Goal: Transaction & Acquisition: Purchase product/service

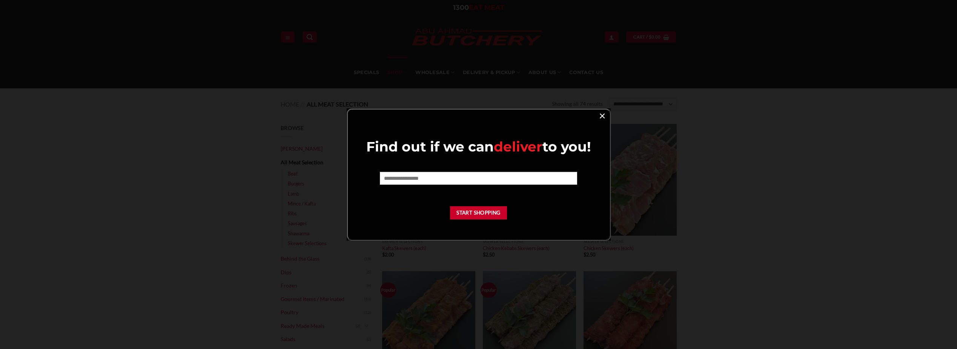
click at [599, 116] on link "×" at bounding box center [602, 115] width 11 height 10
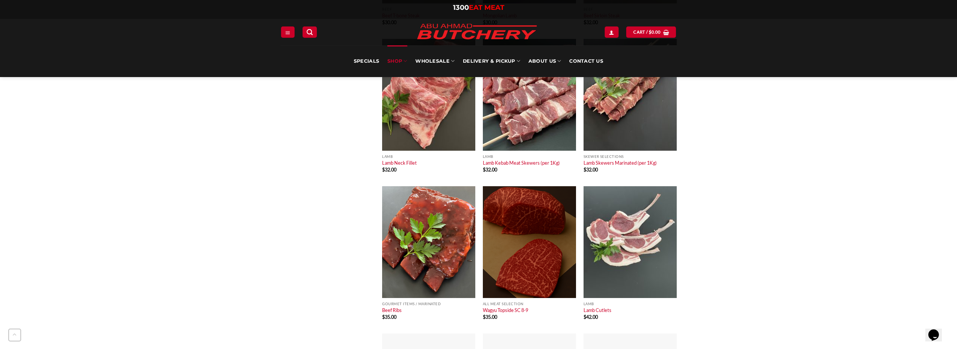
scroll to position [2942, 0]
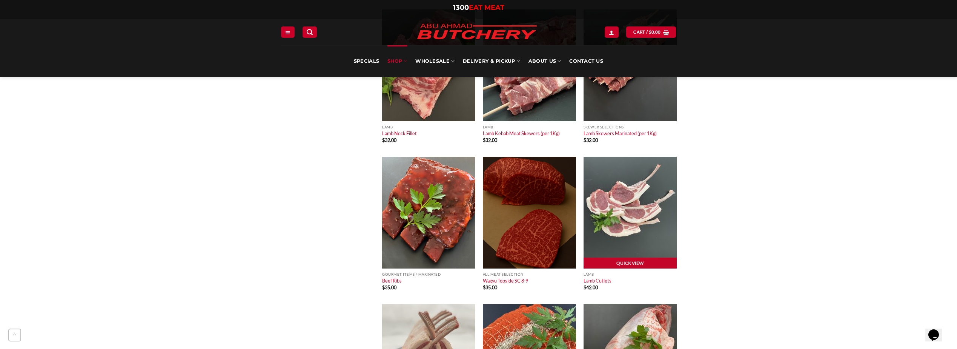
click at [632, 201] on img at bounding box center [629, 213] width 93 height 112
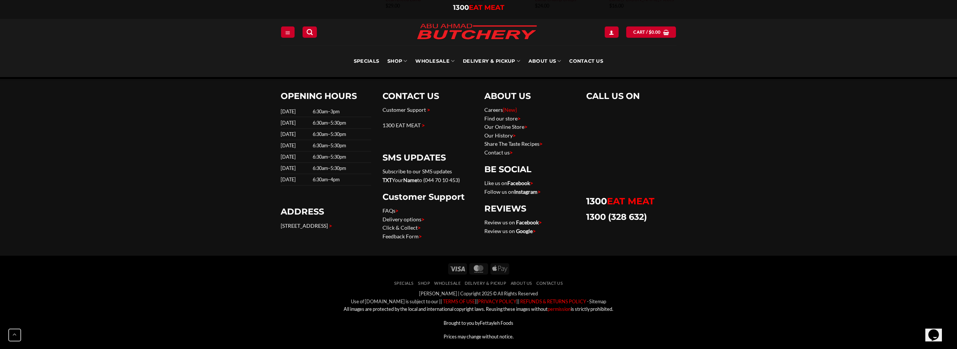
scroll to position [556, 0]
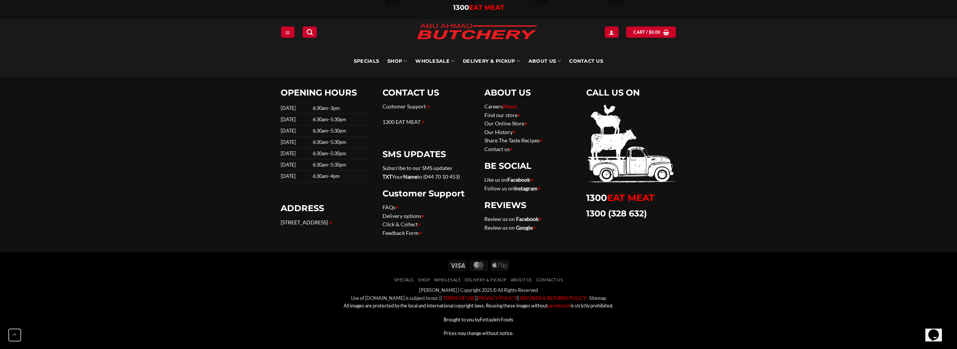
click at [494, 131] on link "Our History >" at bounding box center [499, 132] width 31 height 6
